Goal: Navigation & Orientation: Find specific page/section

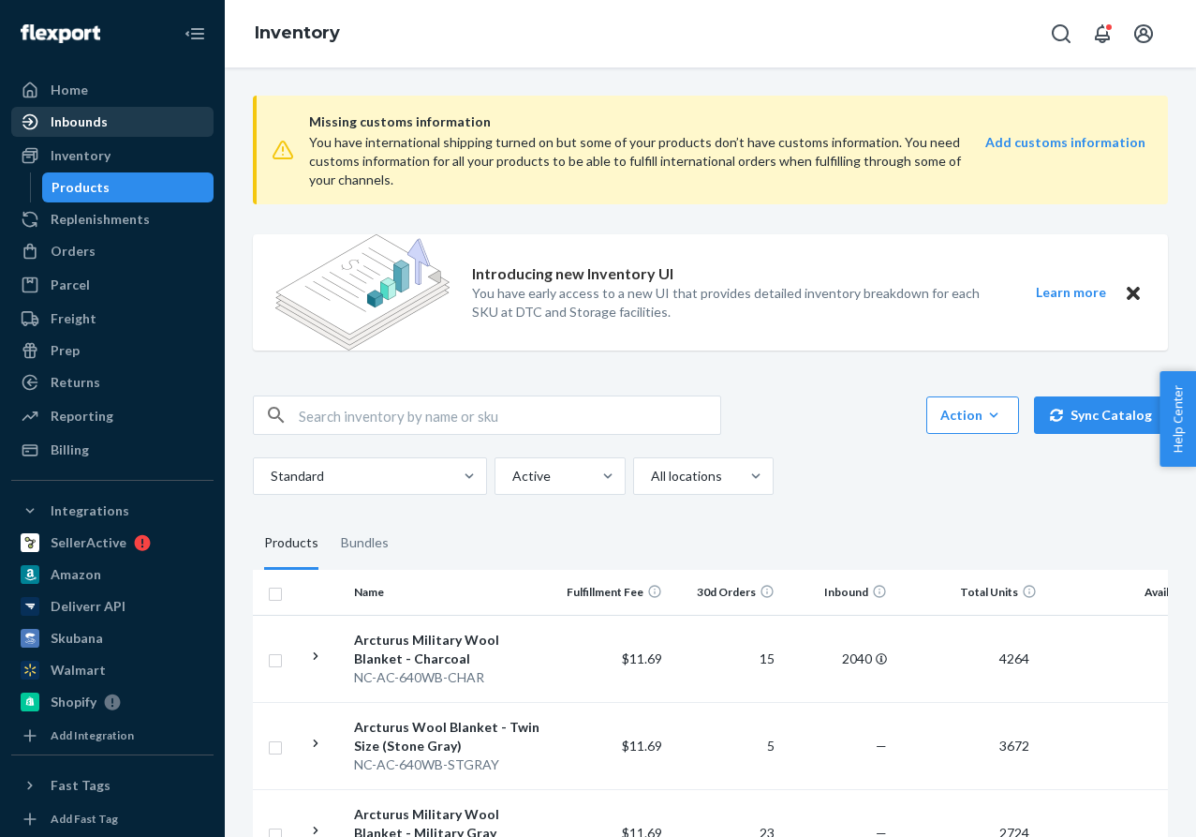
click at [100, 120] on div "Inbounds" at bounding box center [79, 121] width 57 height 19
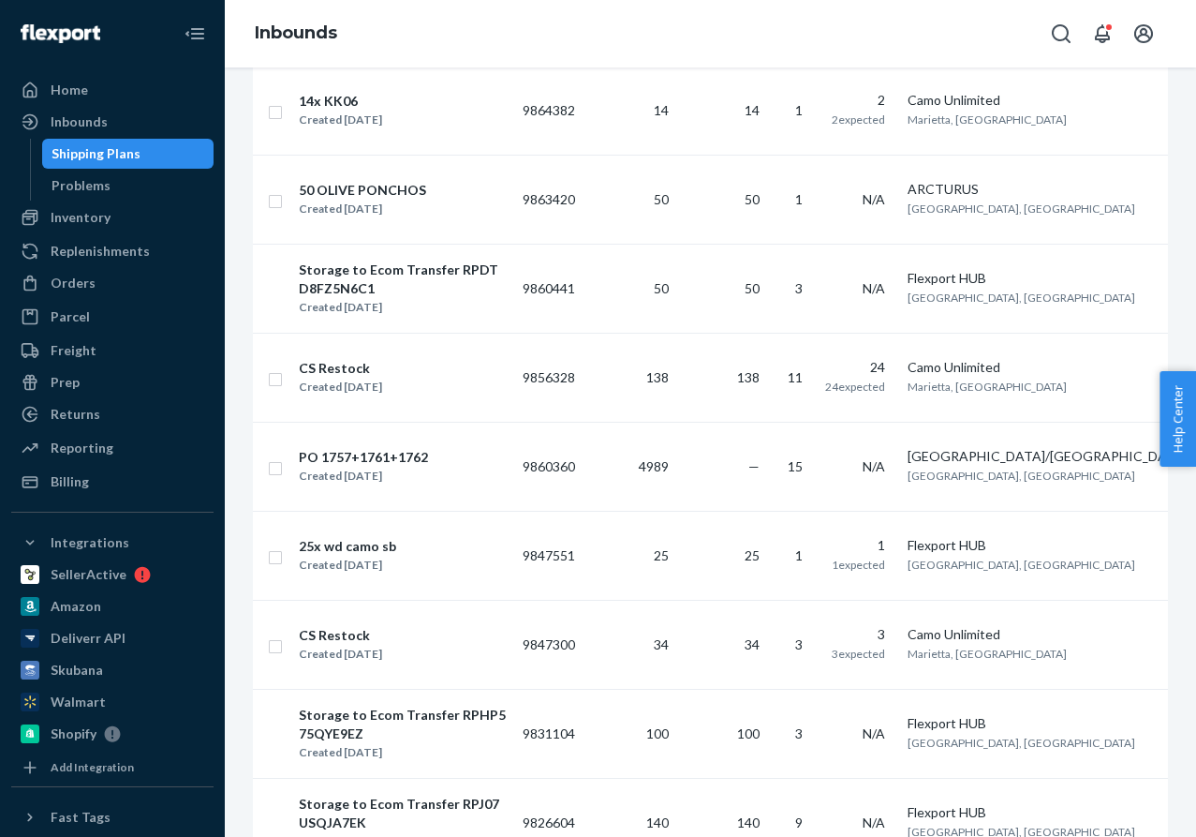
scroll to position [1607, 0]
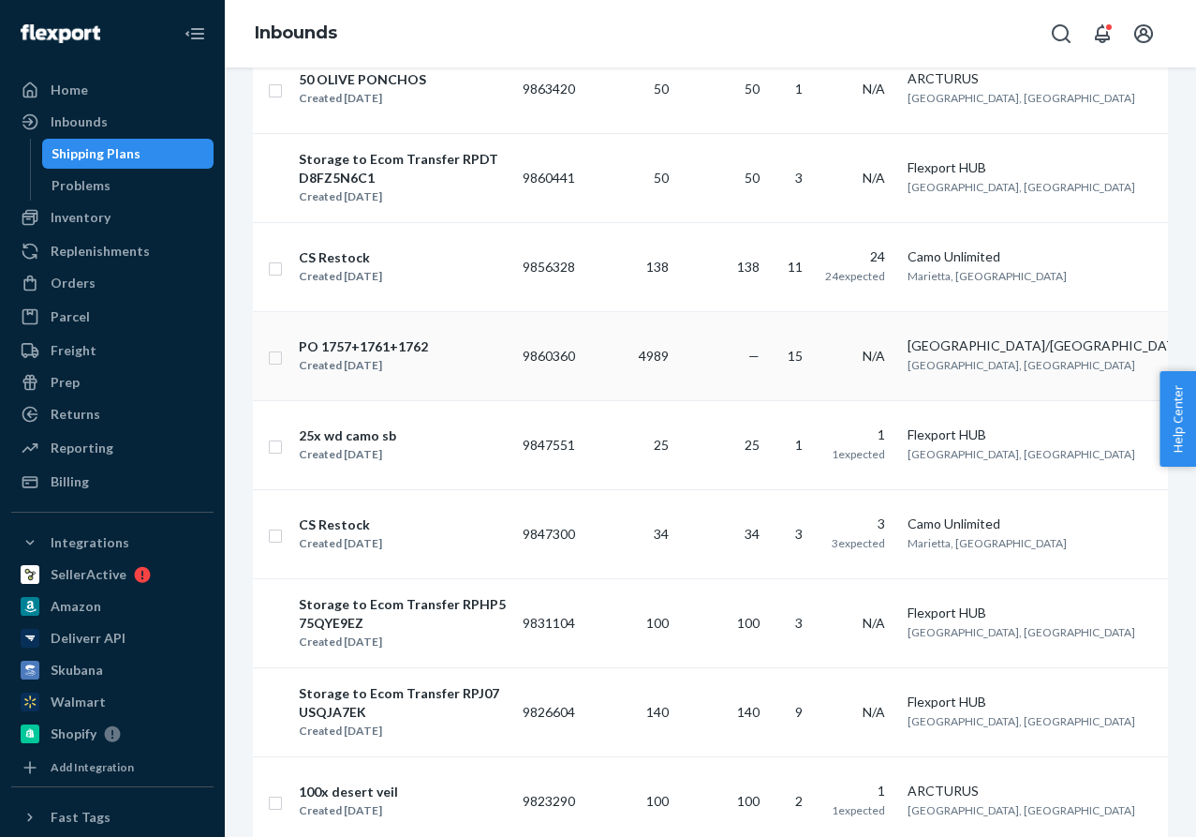
click at [487, 400] on td "PO 1757+1761+1762 Created Jul 7, 2025" at bounding box center [402, 355] width 225 height 89
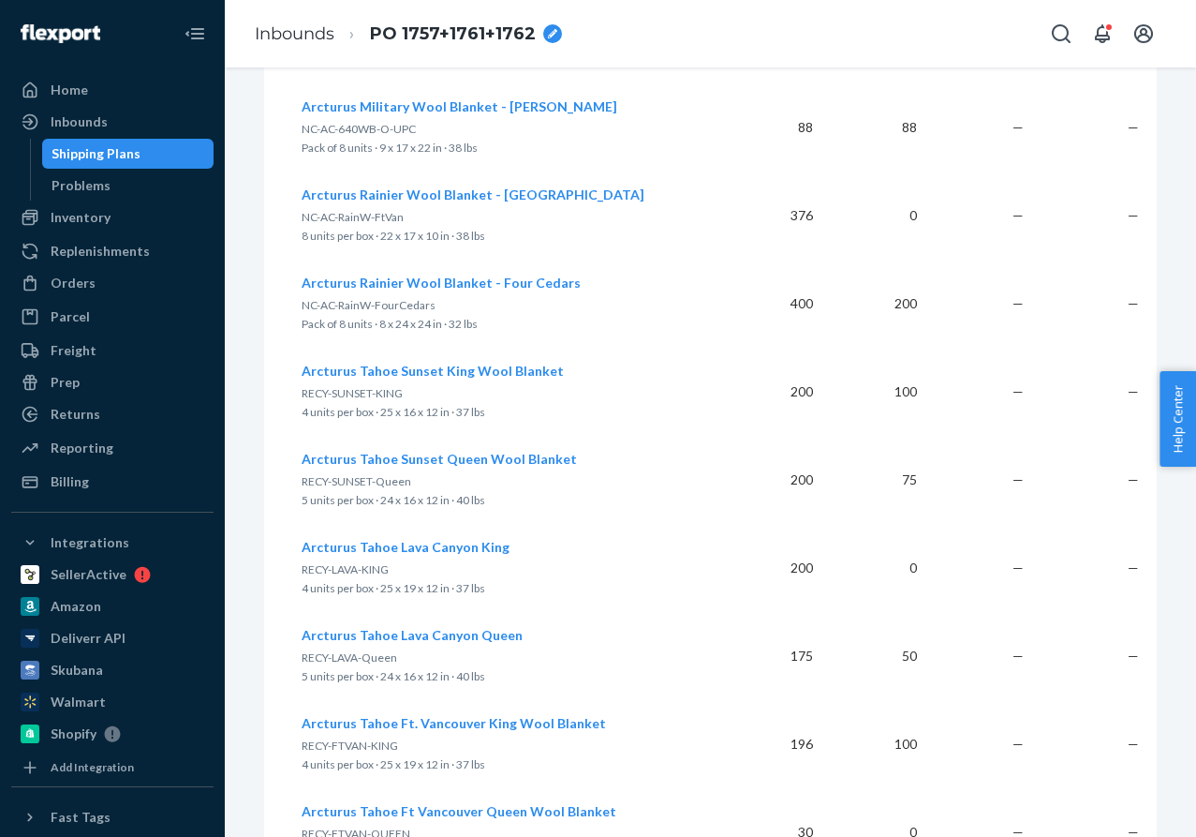
scroll to position [1396, 0]
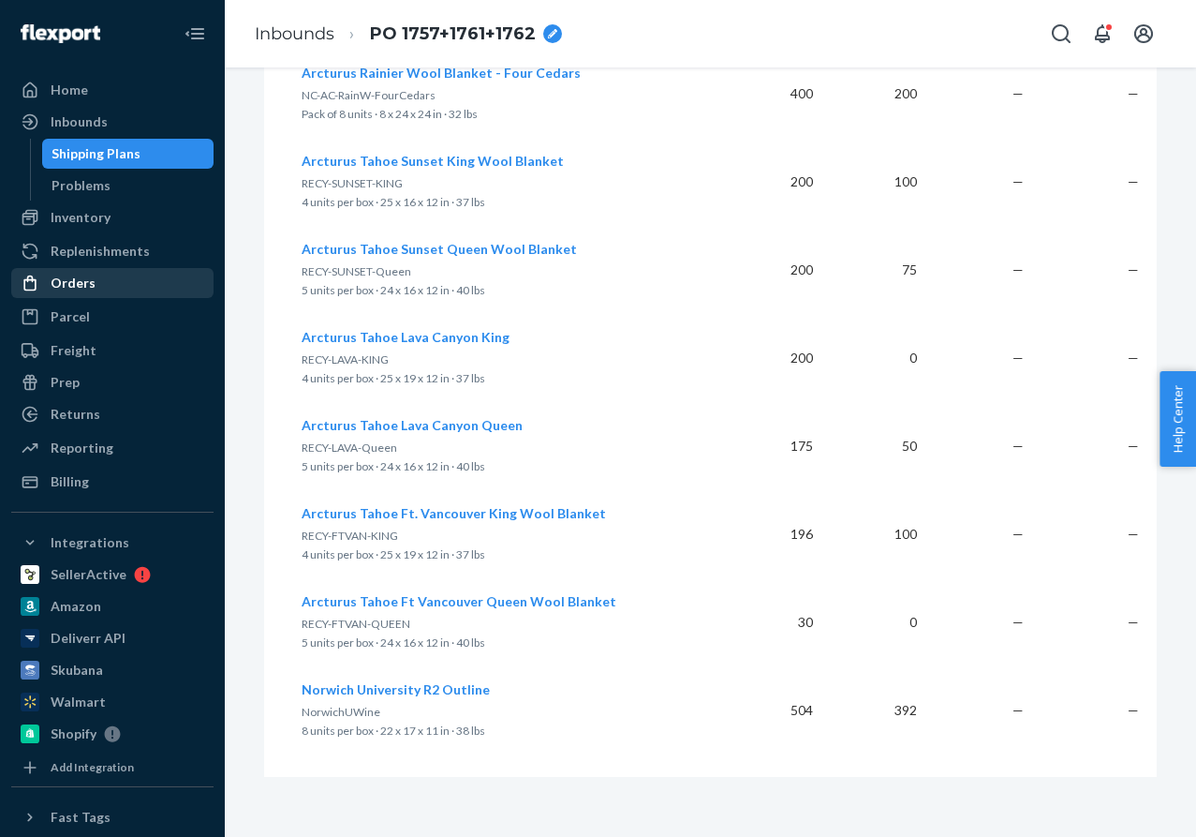
click at [78, 275] on div "Orders" at bounding box center [73, 283] width 45 height 19
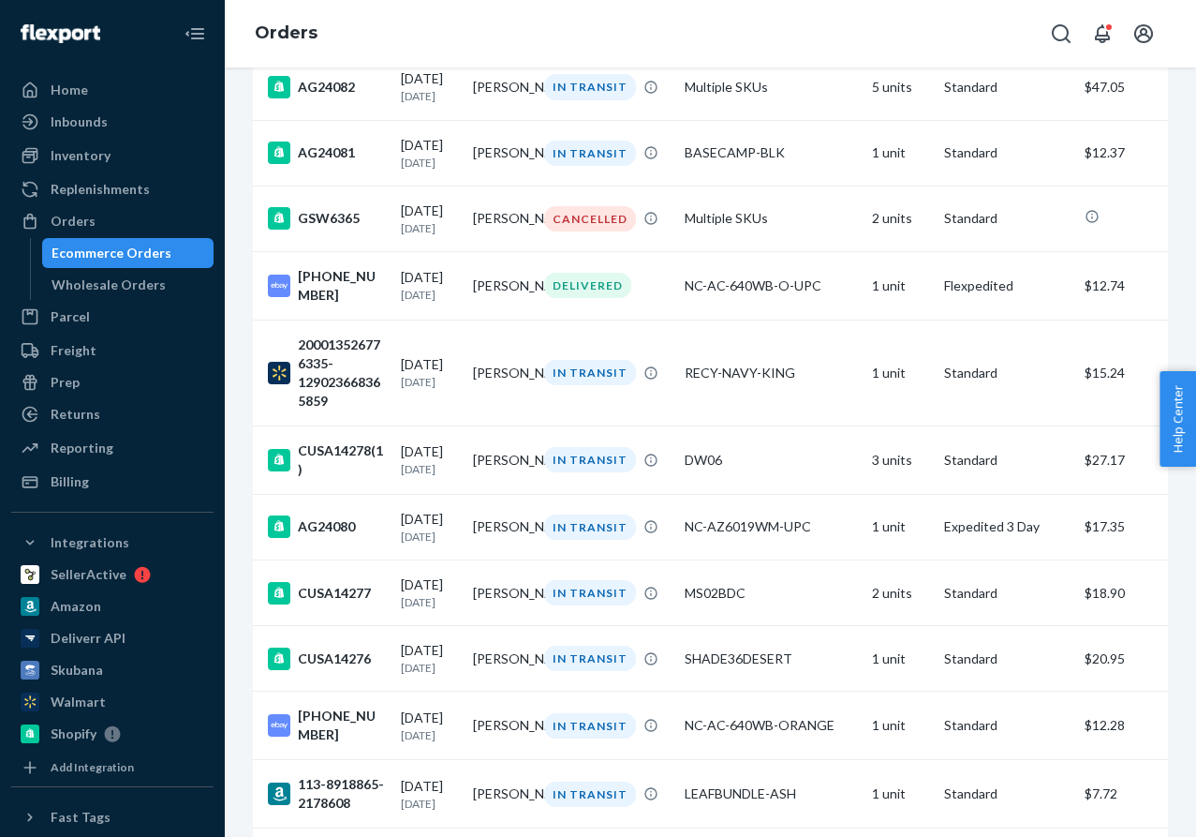
scroll to position [2933, 0]
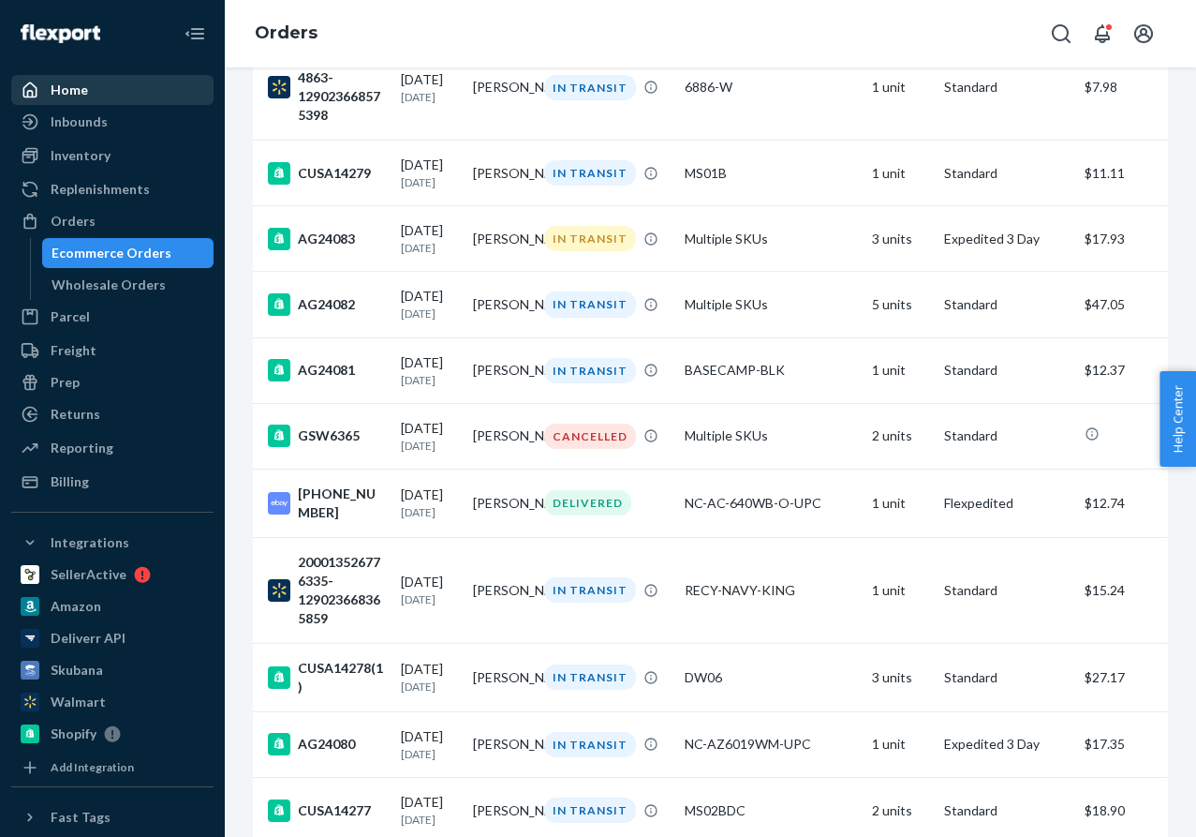
click at [60, 95] on div "Home" at bounding box center [69, 90] width 37 height 19
